Goal: Task Accomplishment & Management: Manage account settings

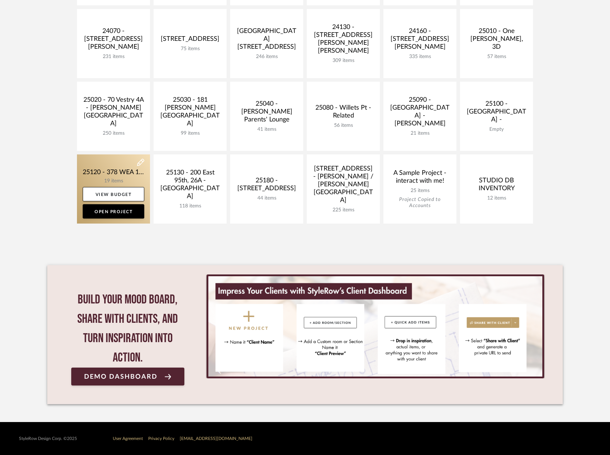
click at [119, 170] on link at bounding box center [113, 188] width 73 height 69
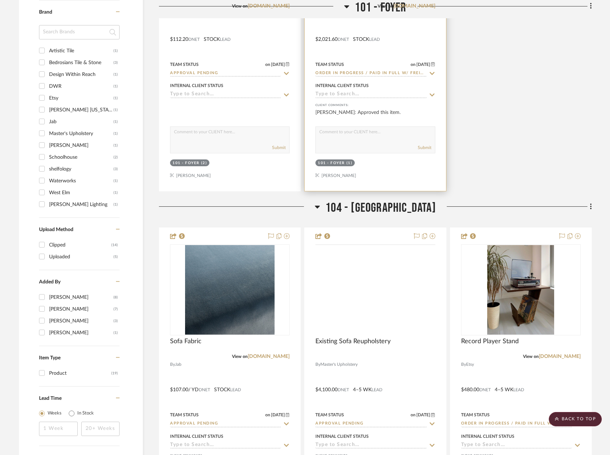
scroll to position [824, 0]
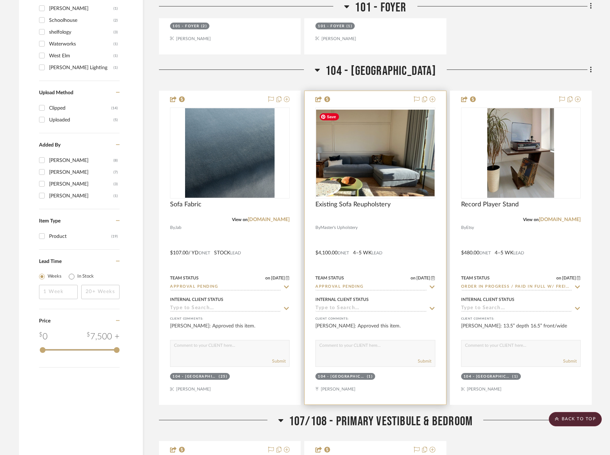
click at [390, 148] on img "0" at bounding box center [375, 153] width 118 height 87
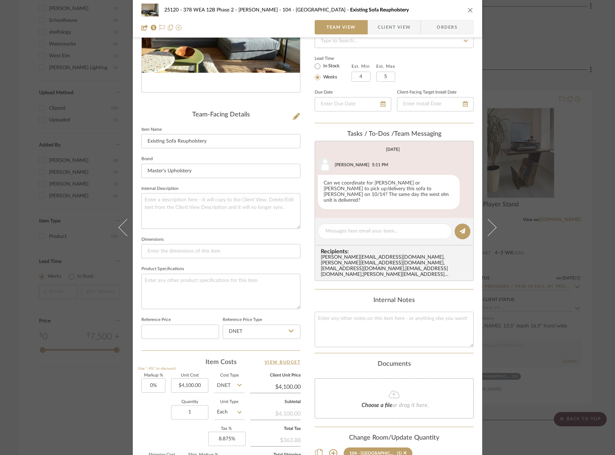
scroll to position [211, 0]
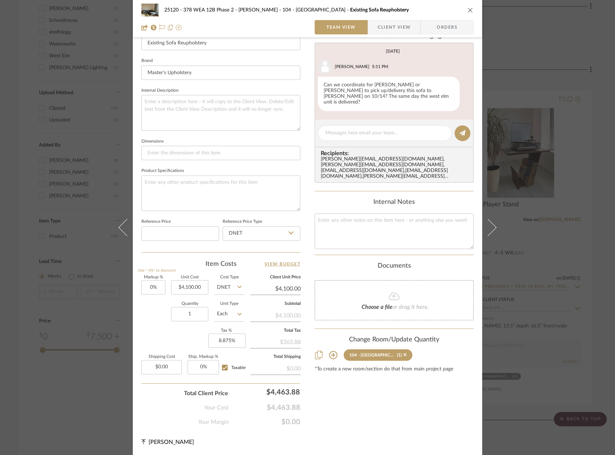
drag, startPoint x: 599, startPoint y: 208, endPoint x: 592, endPoint y: 207, distance: 6.8
click at [599, 208] on div "25120 - 378 WEA 12B Phase 2 - Mautner 104 - Grand Room Existing Sofa Reupholste…" at bounding box center [307, 227] width 615 height 455
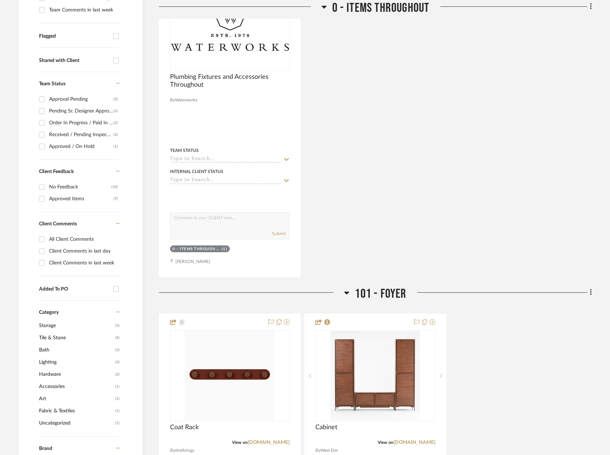
scroll to position [430, 0]
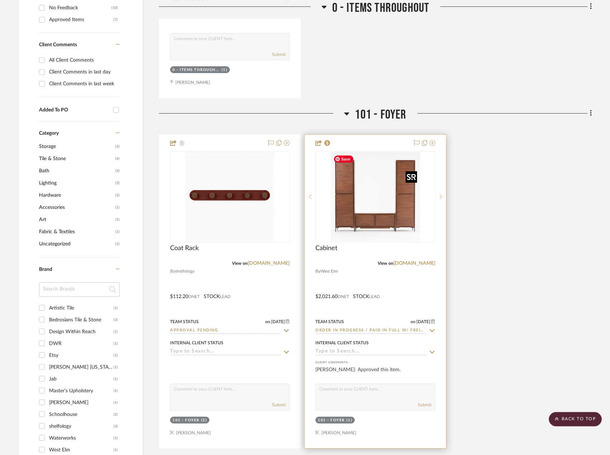
click at [362, 221] on img "0" at bounding box center [375, 197] width 90 height 90
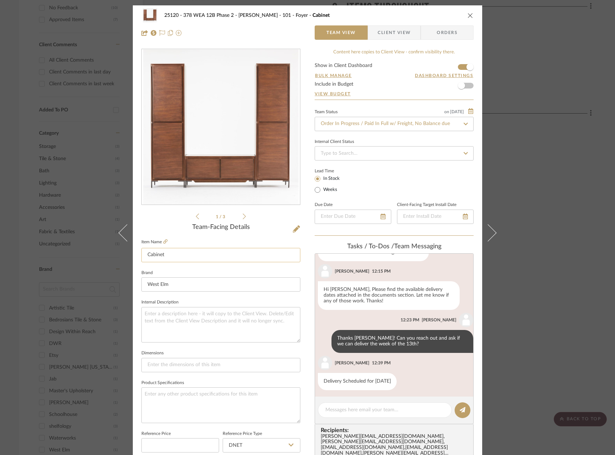
scroll to position [102, 0]
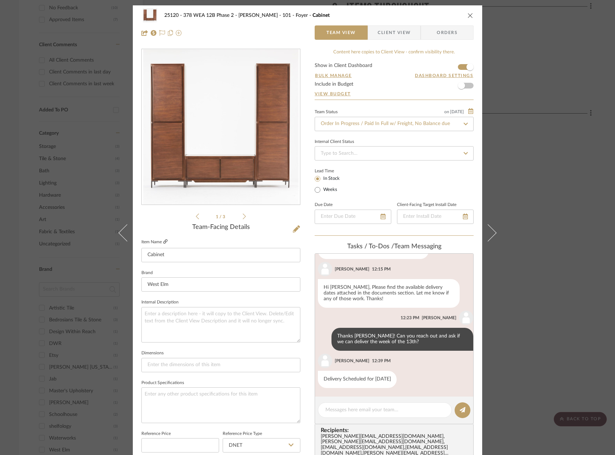
click at [165, 241] on icon at bounding box center [165, 241] width 4 height 4
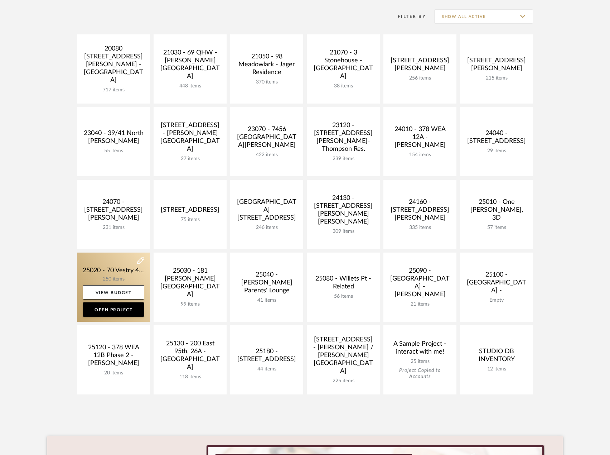
click at [122, 274] on link at bounding box center [113, 286] width 73 height 69
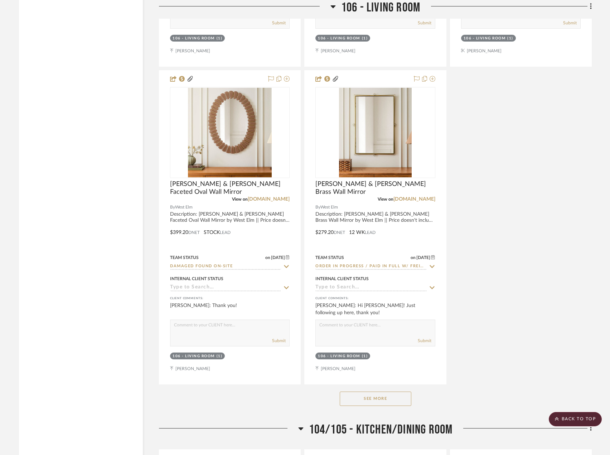
scroll to position [4189, 0]
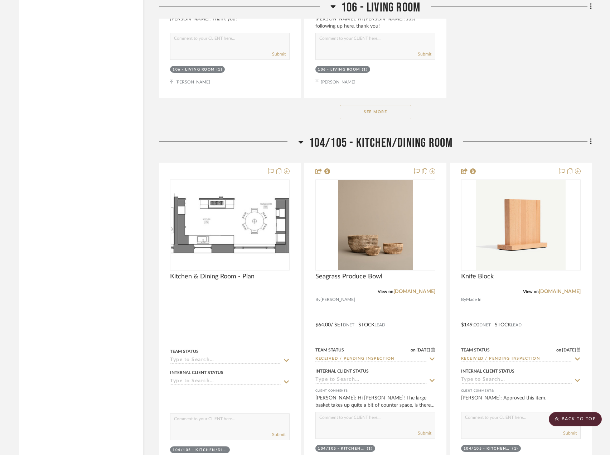
click at [375, 110] on button "See More" at bounding box center [376, 112] width 72 height 14
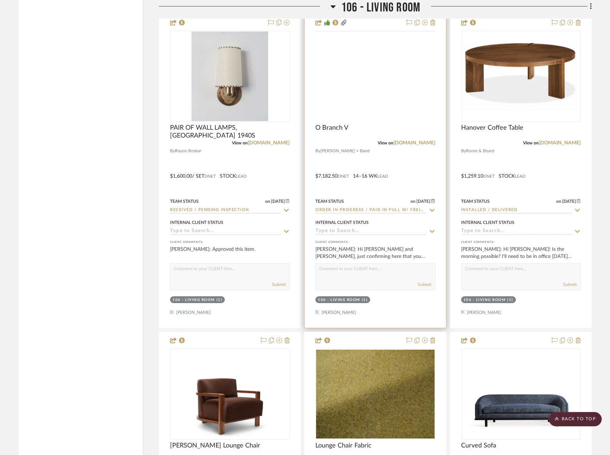
scroll to position [7089, 0]
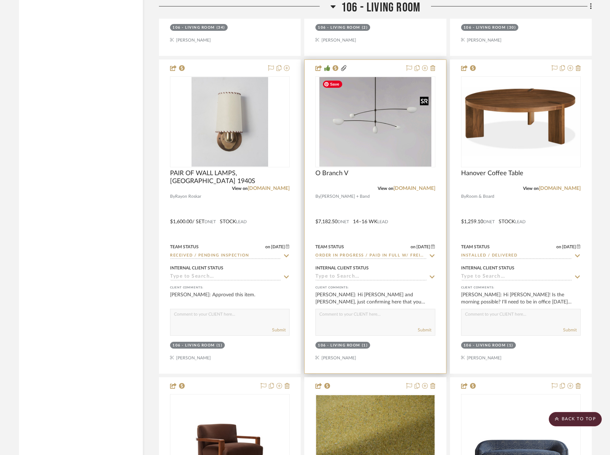
click at [0, 0] on img at bounding box center [0, 0] width 0 height 0
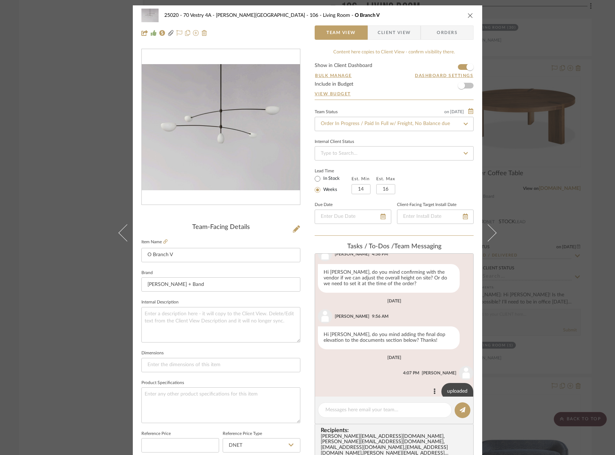
scroll to position [223, 0]
click at [377, 412] on textarea at bounding box center [384, 410] width 119 height 8
paste textarea "4086114605"
click at [323, 409] on div "4086114605" at bounding box center [385, 409] width 134 height 15
click at [325, 407] on textarea "4086114605" at bounding box center [384, 410] width 119 height 8
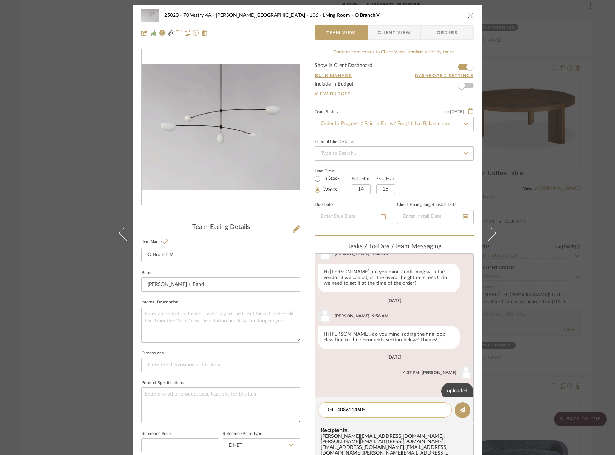
click at [393, 417] on div "DHL 4086114605" at bounding box center [385, 409] width 134 height 15
click at [395, 412] on textarea "DHL 4086114605" at bounding box center [384, 410] width 119 height 8
paste textarea "[URL][DOMAIN_NAME]"
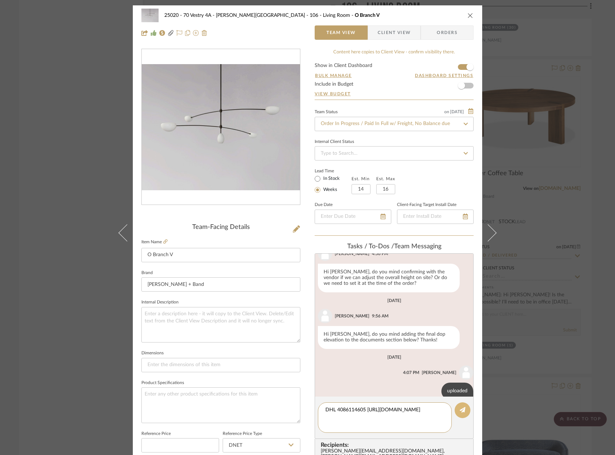
type textarea "DHL 4086114605 [URL][DOMAIN_NAME]"
click at [457, 415] on button at bounding box center [463, 410] width 16 height 16
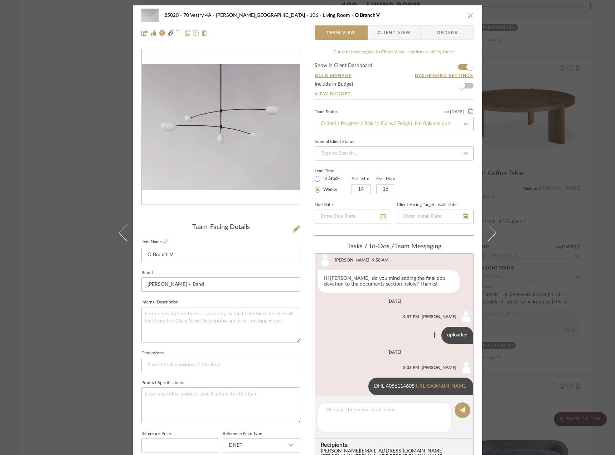
scroll to position [286, 0]
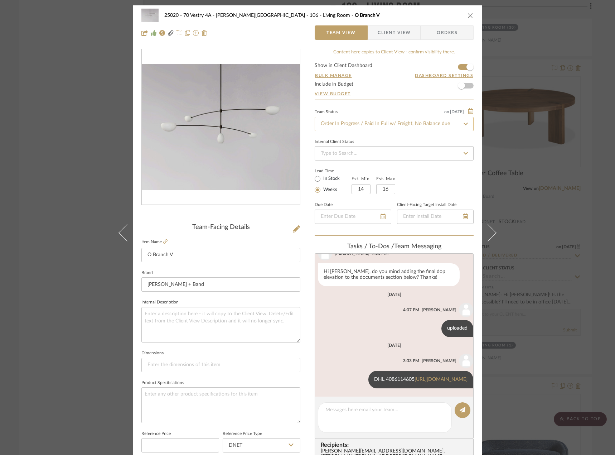
click at [349, 121] on input "Order In Progress / Paid In Full w/ Freight, No Balance due" at bounding box center [394, 124] width 159 height 14
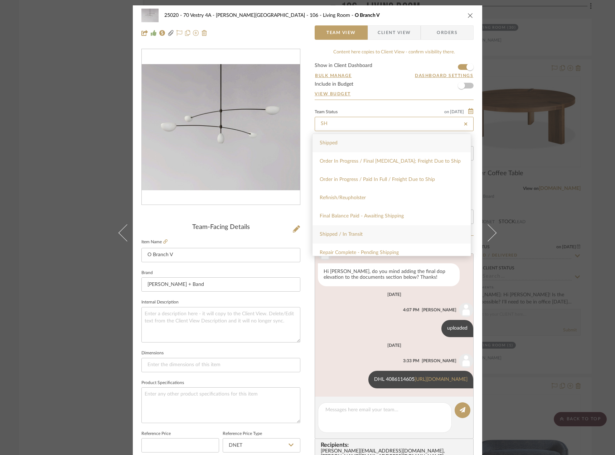
type input "SH"
click at [363, 228] on div "Shipped / In Transit" at bounding box center [392, 234] width 158 height 18
type input "[DATE]"
type input "Shipped / In Transit"
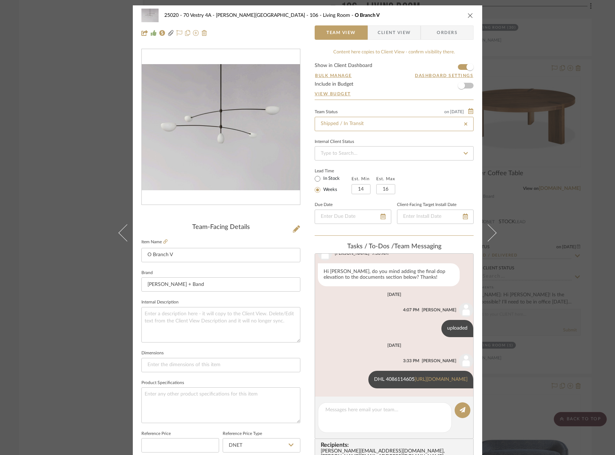
type input "[DATE]"
type input "Shipped / In Transit"
click at [37, 60] on div "25020 - 70 Vestry 4A - [PERSON_NAME] 106 - Living Room O Branch V Team View Cli…" at bounding box center [307, 227] width 615 height 455
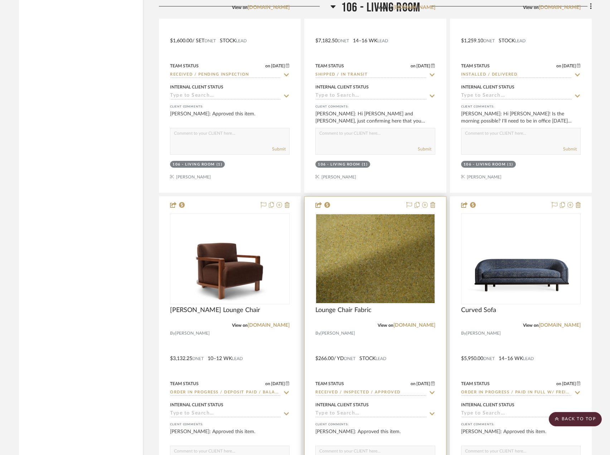
scroll to position [7340, 0]
